Goal: Find specific page/section: Find specific page/section

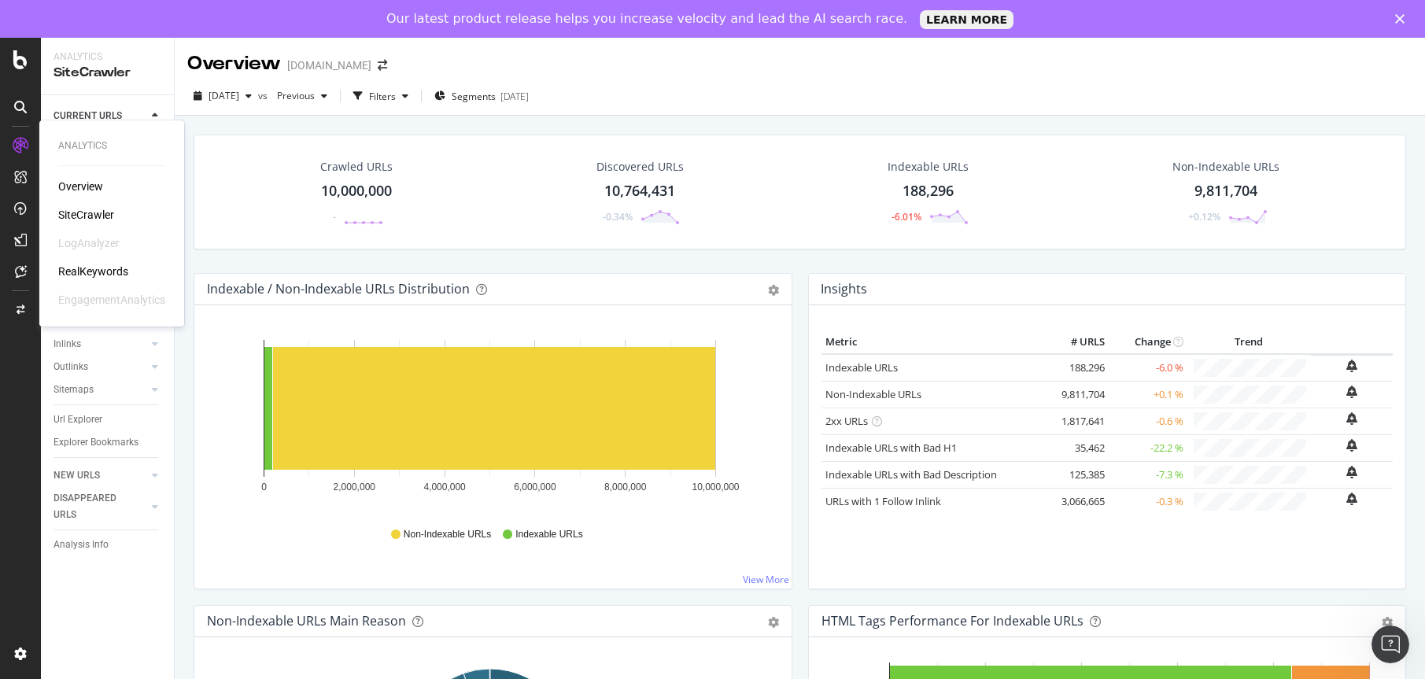
click at [101, 212] on div "SiteCrawler" at bounding box center [86, 215] width 56 height 16
